Goal: Contribute content: Contribute content

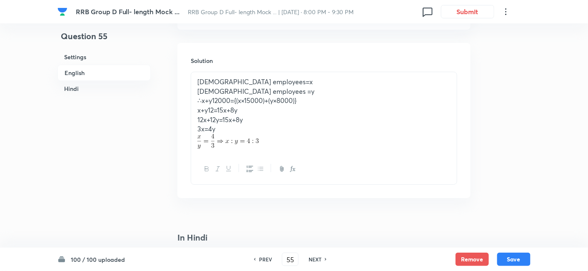
scroll to position [894, 0]
click at [317, 260] on h6 "NEXT" at bounding box center [315, 258] width 13 height 7
type input "56"
checkbox input "false"
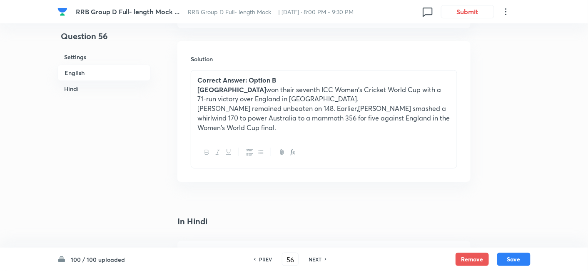
checkbox input "true"
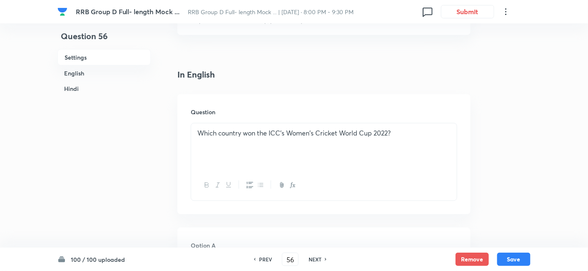
scroll to position [178, 0]
click at [315, 259] on h6 "NEXT" at bounding box center [315, 258] width 13 height 7
type input "57"
checkbox input "false"
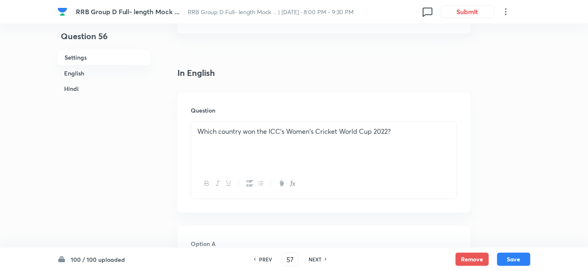
checkbox input "true"
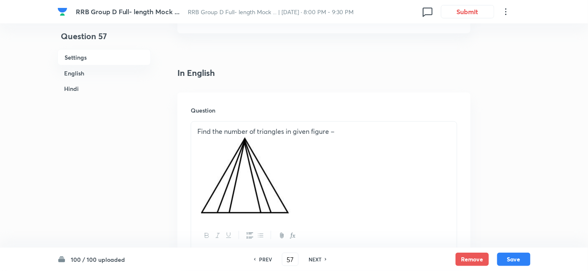
click at [315, 259] on h6 "NEXT" at bounding box center [315, 258] width 13 height 7
type input "58"
checkbox input "false"
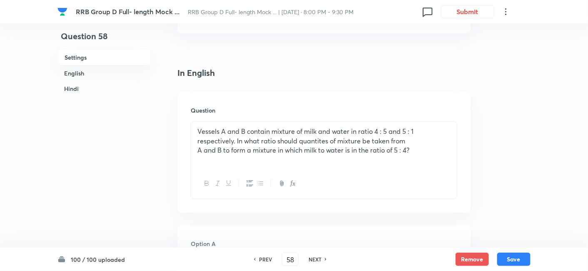
checkbox input "true"
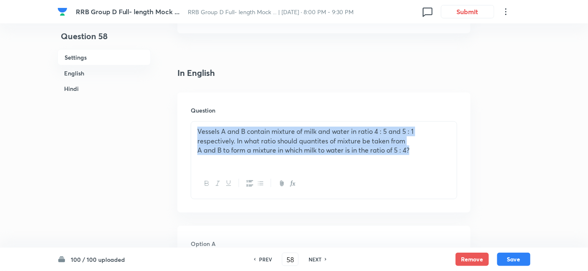
drag, startPoint x: 194, startPoint y: 129, endPoint x: 424, endPoint y: 170, distance: 233.5
click at [424, 170] on div "Vessels A and B contain mixture of milk and water in ratio 4 : 5 and 5 : 1 resp…" at bounding box center [324, 160] width 267 height 78
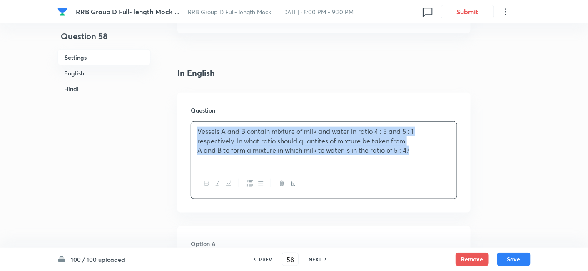
copy div "Vessels A and B contain mixture of milk and water in ratio 4 : 5 and 5 : 1 resp…"
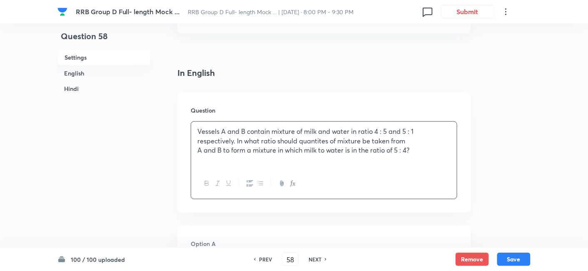
click at [319, 260] on h6 "NEXT" at bounding box center [315, 258] width 13 height 7
type input "59"
checkbox input "false"
checkbox input "true"
checkbox input "false"
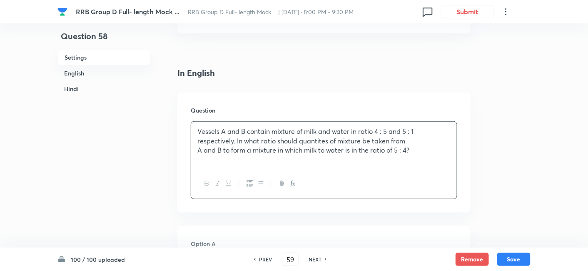
checkbox input "true"
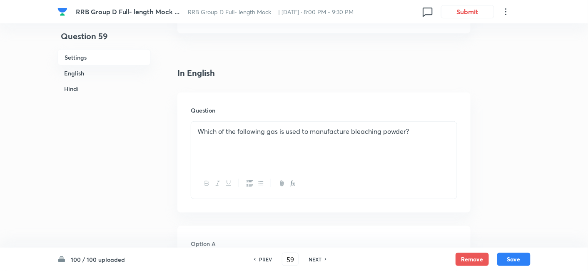
click at [319, 260] on h6 "NEXT" at bounding box center [315, 258] width 13 height 7
type input "60"
checkbox input "false"
checkbox input "true"
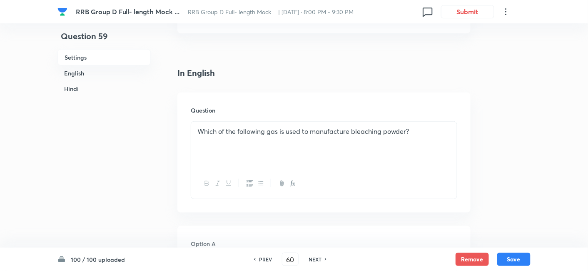
checkbox input "true"
click at [319, 260] on h6 "NEXT" at bounding box center [315, 258] width 13 height 7
type input "61"
checkbox input "false"
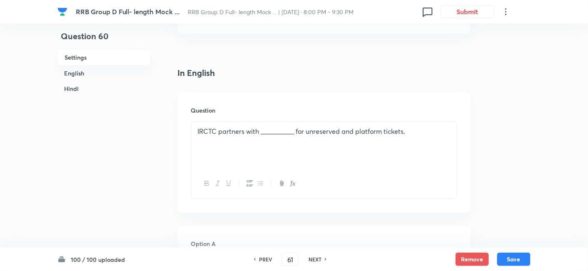
checkbox input "true"
click at [319, 260] on h6 "NEXT" at bounding box center [315, 258] width 13 height 7
type input "62"
checkbox input "false"
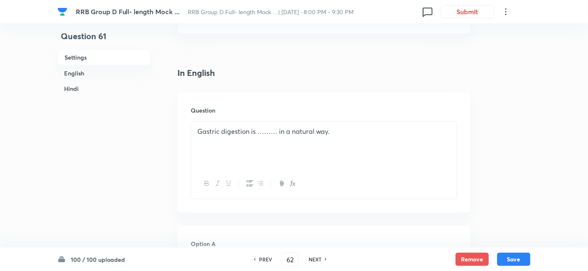
checkbox input "false"
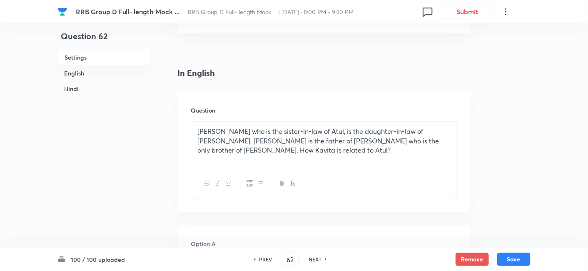
checkbox input "true"
click at [309, 262] on h6 "NEXT" at bounding box center [315, 258] width 13 height 7
type input "63"
checkbox input "false"
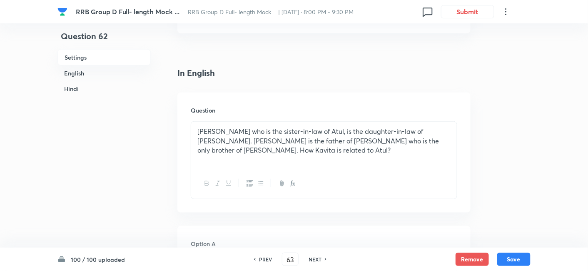
checkbox input "false"
checkbox input "true"
click at [309, 262] on h6 "NEXT" at bounding box center [315, 258] width 13 height 7
type input "64"
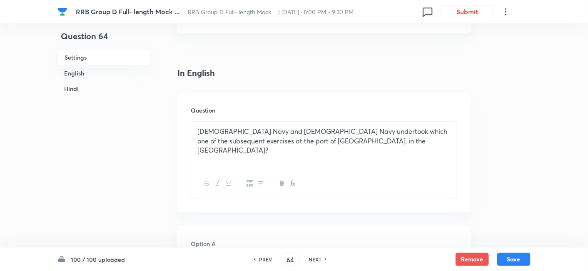
checkbox input "false"
checkbox input "true"
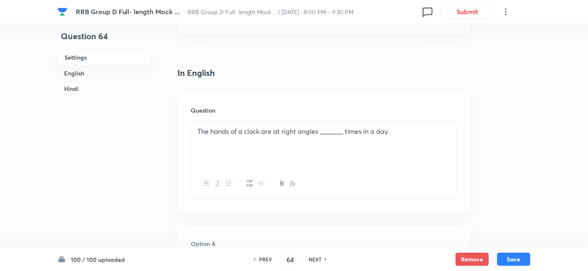
click at [309, 262] on h6 "NEXT" at bounding box center [315, 258] width 13 height 7
type input "65"
checkbox input "false"
checkbox input "true"
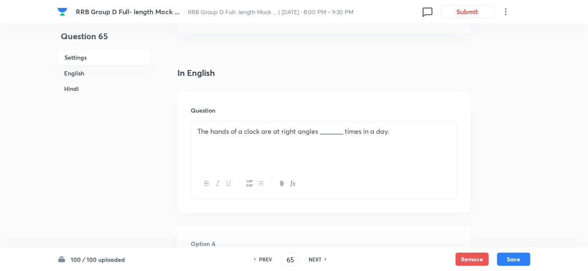
checkbox input "true"
click at [309, 262] on h6 "NEXT" at bounding box center [315, 258] width 13 height 7
type input "66"
checkbox input "false"
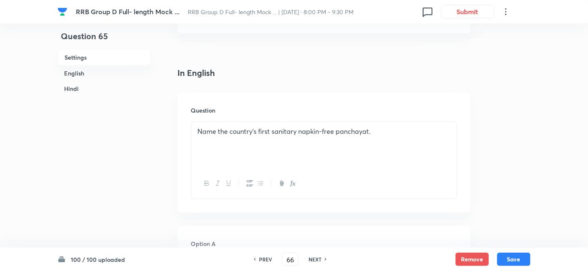
checkbox input "true"
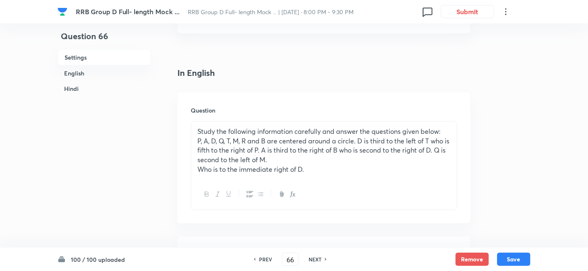
click at [309, 262] on h6 "NEXT" at bounding box center [315, 258] width 13 height 7
type input "67"
checkbox input "false"
checkbox input "true"
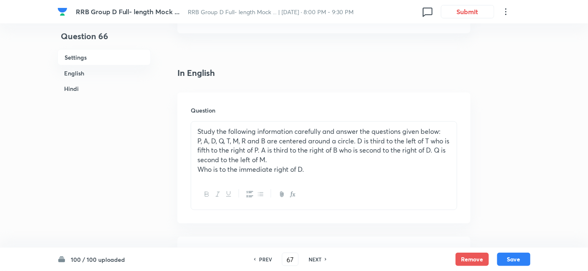
checkbox input "true"
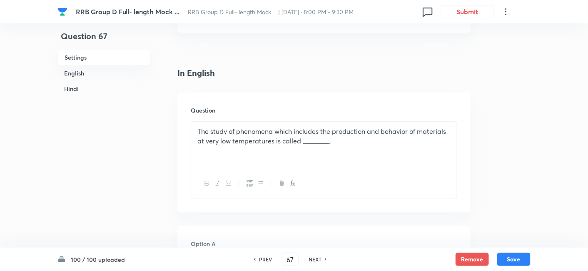
click at [309, 262] on h6 "NEXT" at bounding box center [315, 258] width 13 height 7
type input "68"
checkbox input "false"
checkbox input "true"
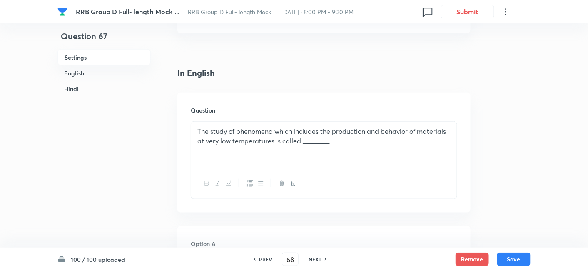
checkbox input "true"
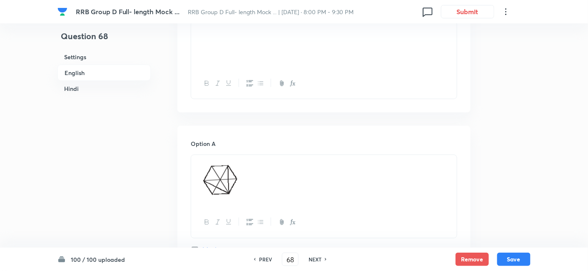
scroll to position [245, 0]
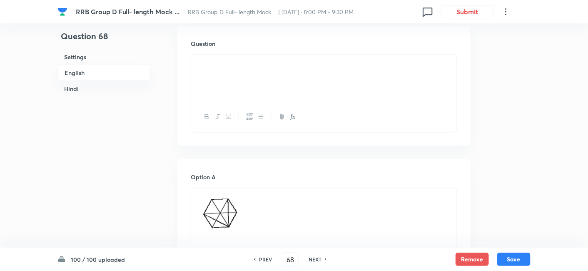
click at [315, 261] on h6 "NEXT" at bounding box center [315, 258] width 13 height 7
type input "69"
checkbox input "false"
checkbox input "true"
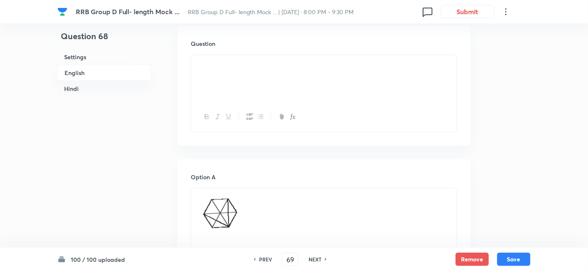
checkbox input "true"
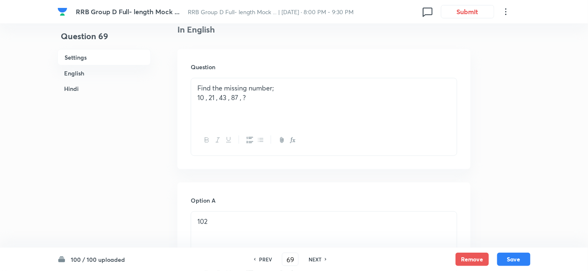
scroll to position [226, 0]
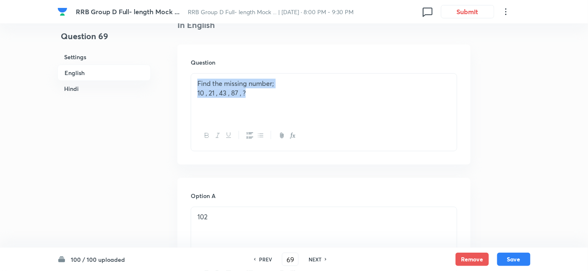
drag, startPoint x: 192, startPoint y: 82, endPoint x: 310, endPoint y: 115, distance: 122.6
click at [310, 115] on div "Find the missing number; 10 , 21 , 43 , 87 , ?" at bounding box center [324, 97] width 266 height 47
copy div "Find the missing number; 10 , 21 , 43 , 87 , ?"
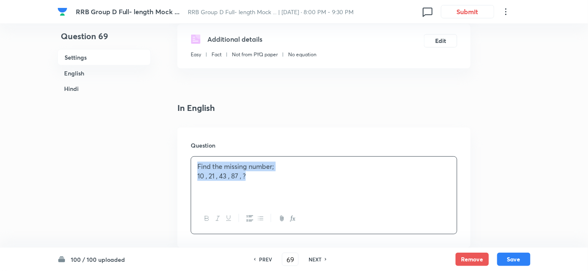
scroll to position [146, 0]
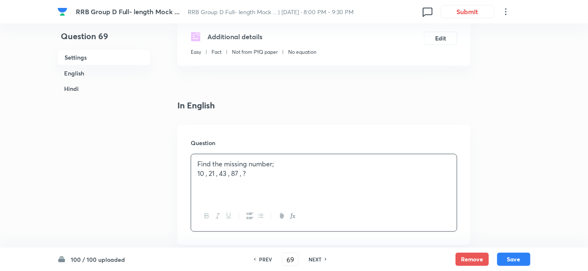
click at [315, 256] on h6 "NEXT" at bounding box center [315, 258] width 13 height 7
type input "70"
checkbox input "false"
checkbox input "true"
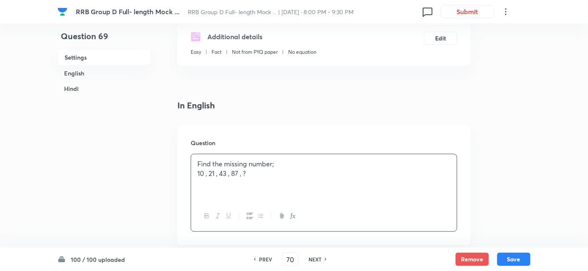
checkbox input "true"
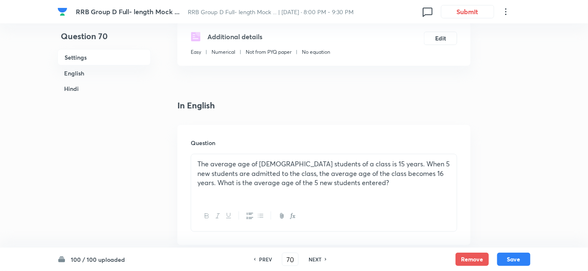
click at [323, 262] on div "NEXT" at bounding box center [316, 258] width 22 height 7
type input "71"
checkbox input "false"
checkbox input "true"
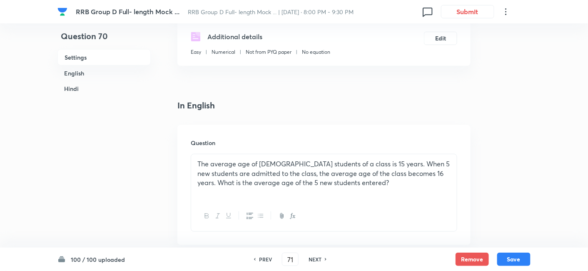
checkbox input "true"
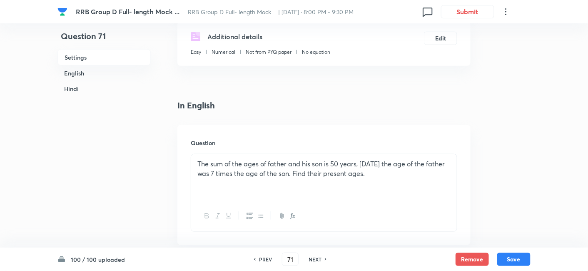
drag, startPoint x: 194, startPoint y: 166, endPoint x: 459, endPoint y: 215, distance: 269.4
click at [459, 215] on div "Question The sum of the ages of father and his son is 50 years, [DATE] the age …" at bounding box center [323, 185] width 293 height 120
copy p "The sum of the ages of father and his son is 50 years, [DATE] the age of the fa…"
click at [321, 260] on div "NEXT" at bounding box center [316, 258] width 22 height 7
type input "72"
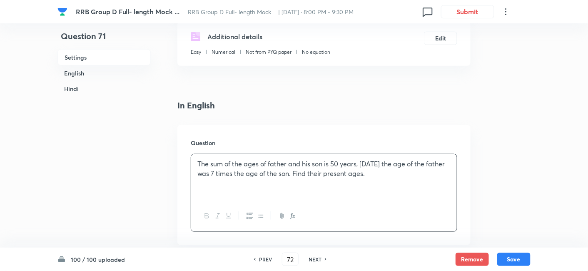
checkbox input "false"
checkbox input "true"
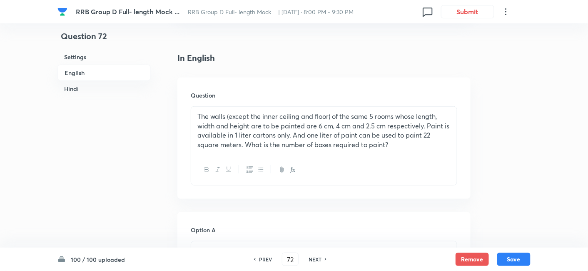
scroll to position [195, 0]
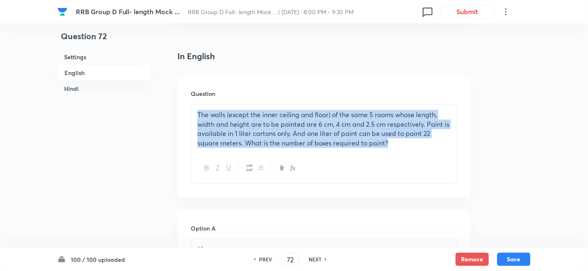
drag, startPoint x: 197, startPoint y: 114, endPoint x: 430, endPoint y: 150, distance: 234.9
click at [430, 150] on div "The walls (except the inner ceiling and floor) of the same 5 rooms whose length…" at bounding box center [324, 129] width 266 height 48
copy p "The walls (except the inner ceiling and floor) of the same 5 rooms whose length…"
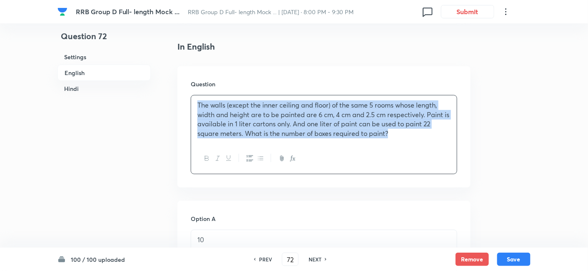
scroll to position [205, 0]
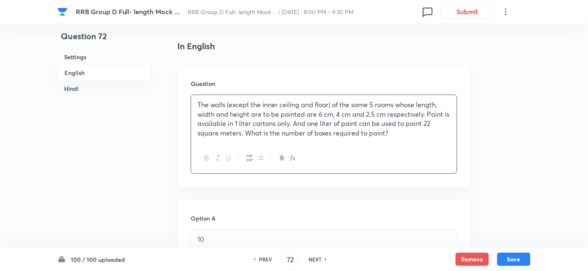
click at [320, 262] on h6 "NEXT" at bounding box center [315, 258] width 13 height 7
type input "73"
checkbox input "false"
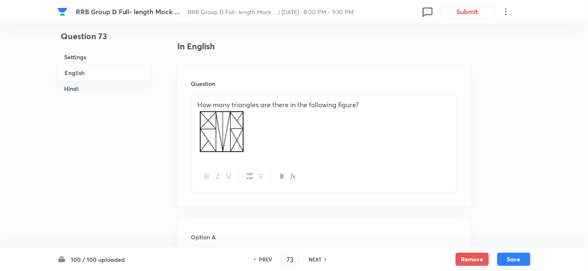
checkbox input "true"
click at [320, 262] on h6 "NEXT" at bounding box center [315, 258] width 13 height 7
checkbox input "false"
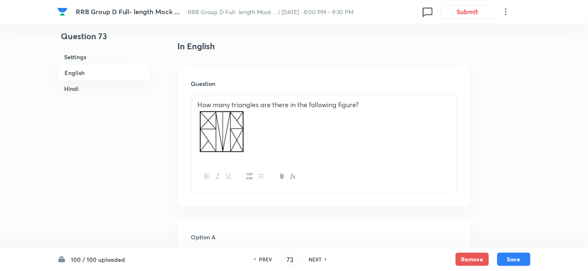
type input "74"
checkbox input "true"
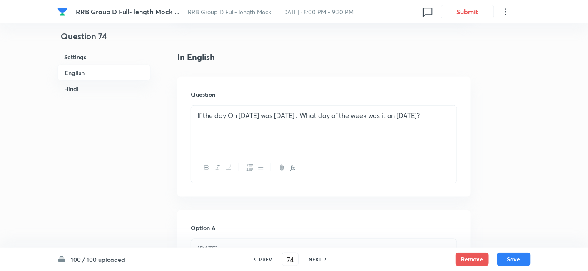
click at [320, 262] on h6 "NEXT" at bounding box center [315, 258] width 13 height 7
type input "75"
checkbox input "false"
checkbox input "true"
checkbox input "false"
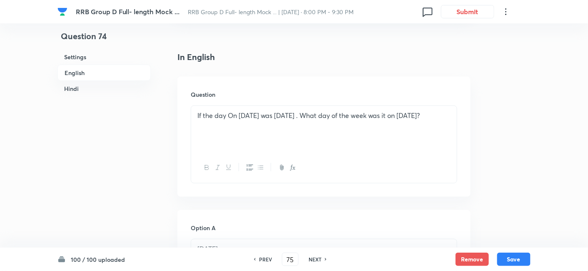
checkbox input "true"
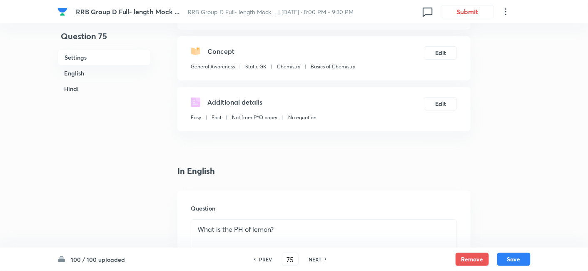
scroll to position [77, 0]
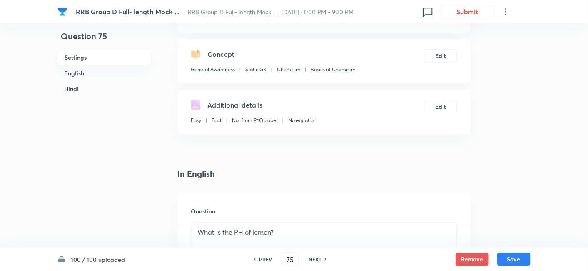
click at [317, 260] on h6 "NEXT" at bounding box center [315, 258] width 13 height 7
checkbox input "false"
type input "76"
checkbox input "true"
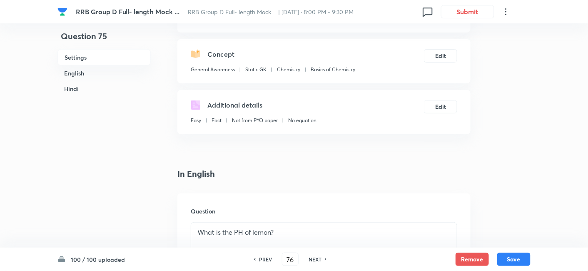
checkbox input "true"
click at [320, 259] on h6 "NEXT" at bounding box center [315, 258] width 13 height 7
type input "77"
checkbox input "false"
checkbox input "true"
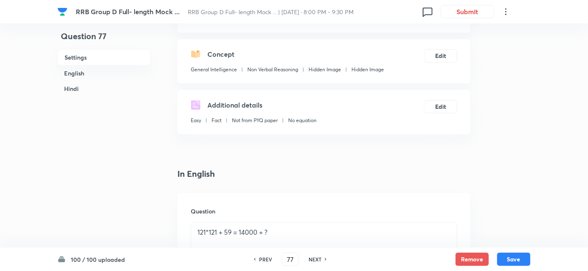
checkbox input "false"
checkbox input "true"
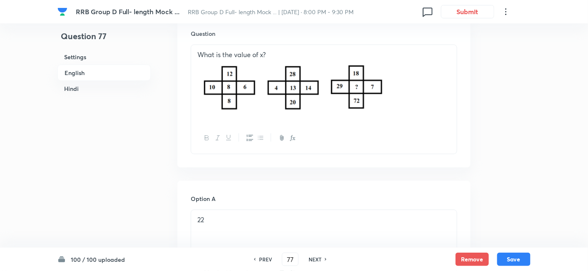
scroll to position [260, 0]
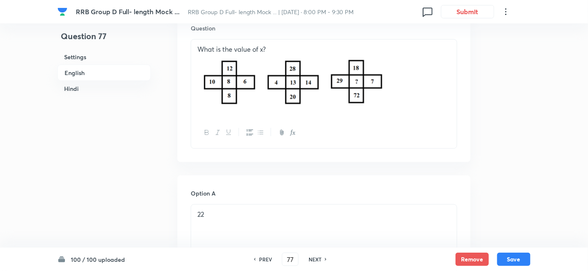
click at [317, 263] on div "PREV 77 ​ NEXT" at bounding box center [290, 258] width 107 height 13
click at [317, 261] on h6 "NEXT" at bounding box center [315, 258] width 13 height 7
type input "78"
checkbox input "true"
checkbox input "false"
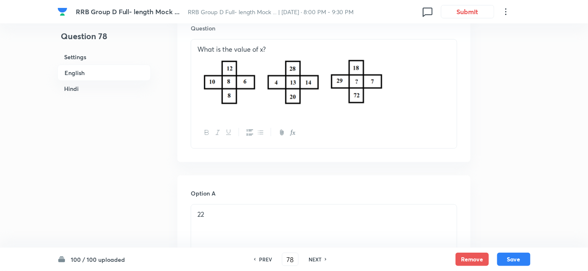
checkbox input "true"
checkbox input "false"
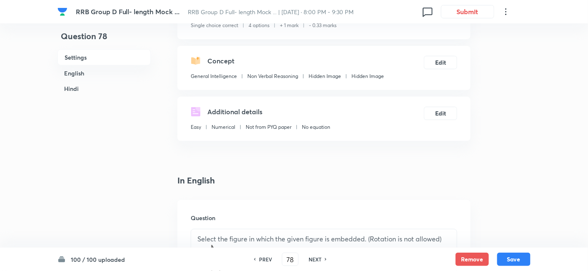
scroll to position [71, 0]
click at [319, 259] on h6 "NEXT" at bounding box center [315, 258] width 13 height 7
type input "79"
checkbox input "false"
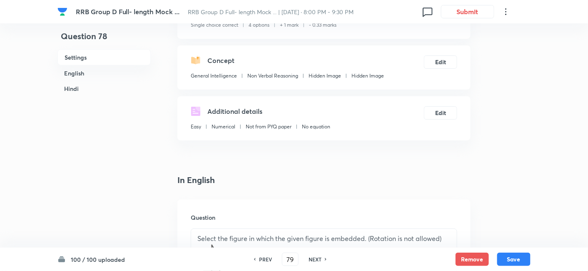
checkbox input "true"
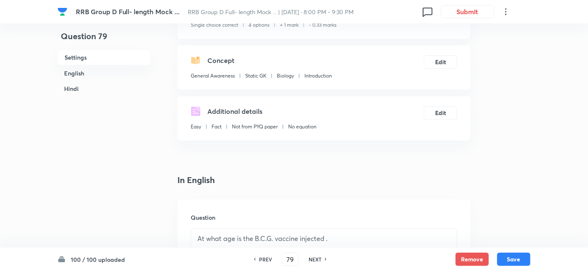
click at [319, 259] on h6 "NEXT" at bounding box center [315, 258] width 13 height 7
type input "80"
checkbox input "true"
click at [319, 259] on h6 "NEXT" at bounding box center [315, 258] width 13 height 7
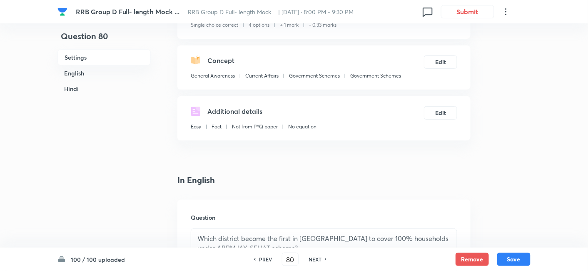
type input "81"
checkbox input "false"
checkbox input "true"
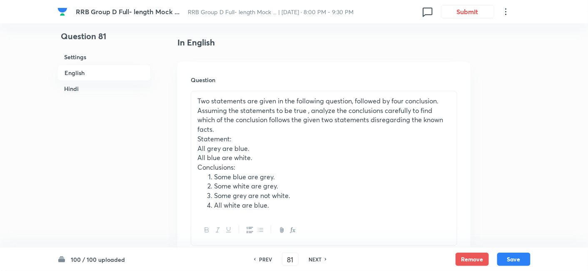
scroll to position [210, 0]
click at [316, 257] on h6 "NEXT" at bounding box center [315, 258] width 13 height 7
type input "82"
checkbox input "false"
checkbox input "true"
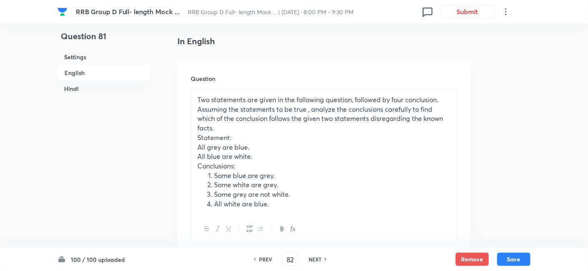
checkbox input "false"
checkbox input "true"
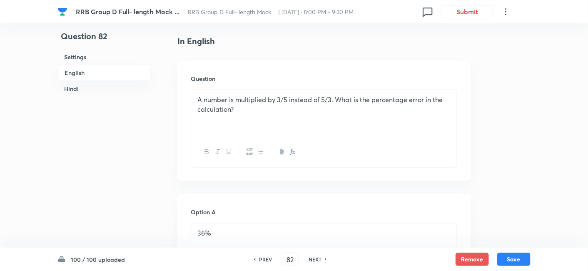
click at [316, 257] on h6 "NEXT" at bounding box center [315, 258] width 13 height 7
type input "83"
checkbox input "true"
click at [316, 257] on h6 "NEXT" at bounding box center [315, 258] width 13 height 7
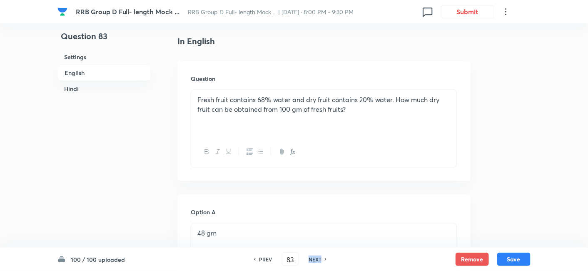
checkbox input "false"
type input "84"
checkbox input "true"
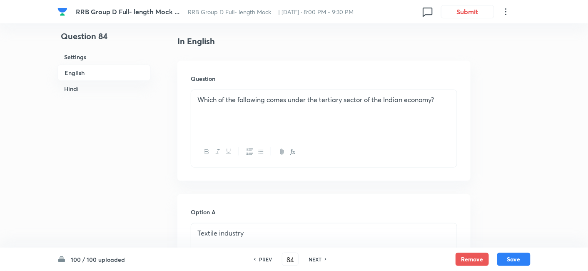
click at [261, 260] on h6 "PREV" at bounding box center [265, 258] width 13 height 7
type input "83"
checkbox input "false"
checkbox input "true"
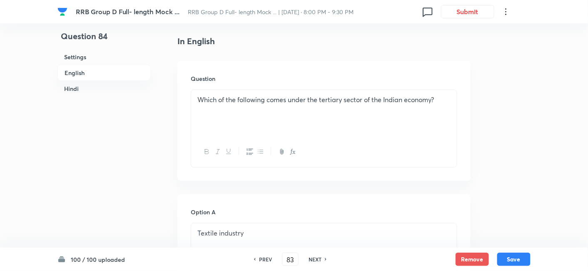
checkbox input "true"
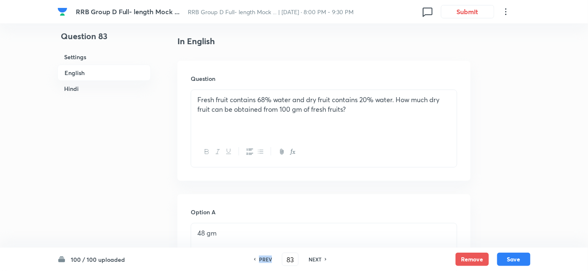
click at [261, 260] on h6 "PREV" at bounding box center [265, 258] width 13 height 7
checkbox input "false"
type input "82"
checkbox input "true"
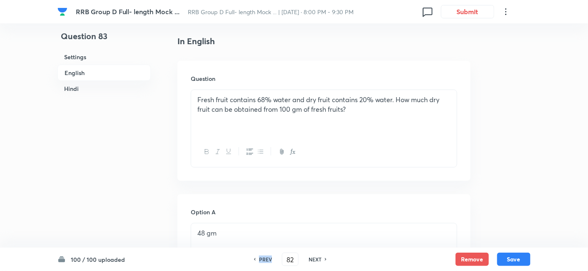
checkbox input "true"
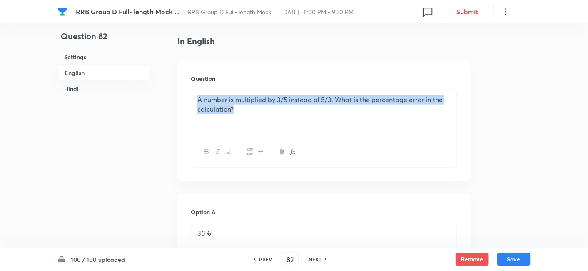
drag, startPoint x: 191, startPoint y: 100, endPoint x: 290, endPoint y: 128, distance: 103.3
click at [290, 128] on div "A number is multiplied by 3/5 instead of 5/3. What is the percentage error in t…" at bounding box center [324, 113] width 266 height 47
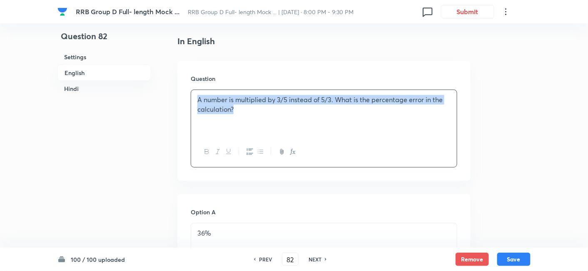
copy p "A number is multiplied by 3/5 instead of 5/3. What is the percentage error in t…"
